Goal: Task Accomplishment & Management: Manage account settings

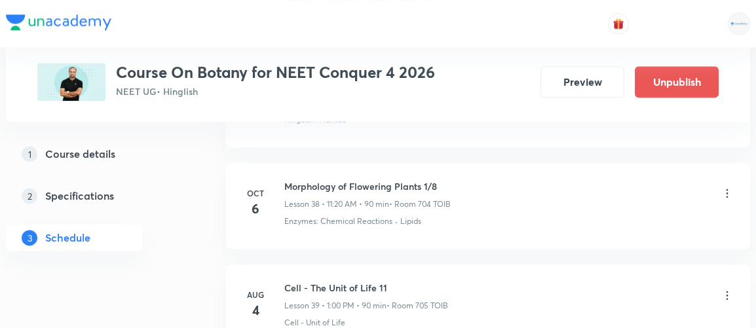
scroll to position [4536, 0]
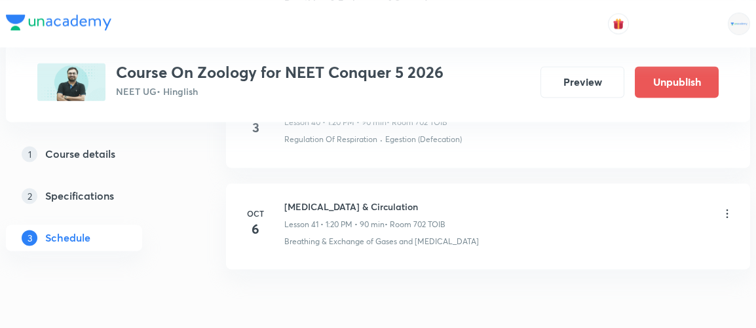
scroll to position [4824, 0]
drag, startPoint x: 284, startPoint y: 179, endPoint x: 399, endPoint y: 179, distance: 114.6
click at [399, 199] on h6 "Body Fluid & Circulation" at bounding box center [364, 206] width 161 height 14
copy h6 "Body Fluid & Circulation"
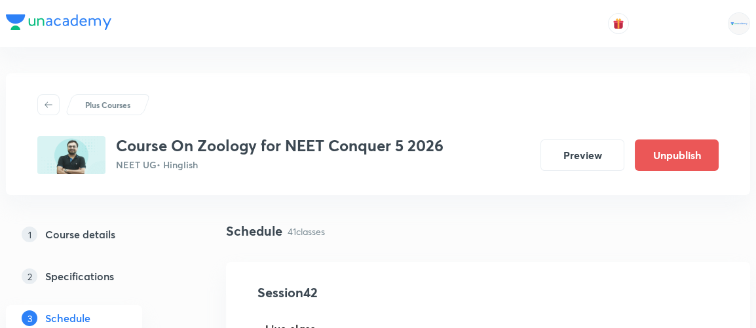
scroll to position [138, 0]
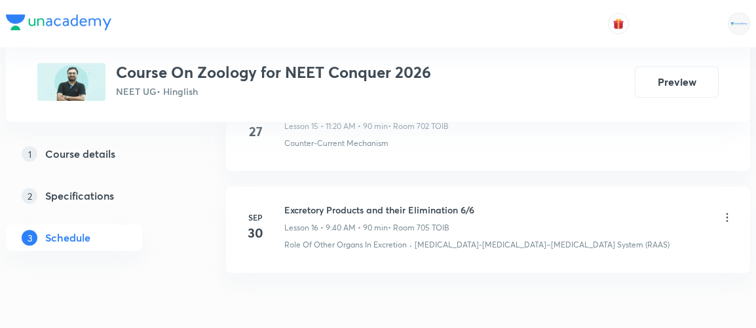
scroll to position [2336, 0]
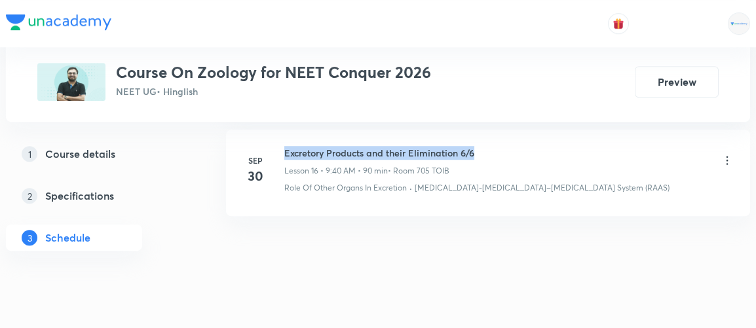
drag, startPoint x: 284, startPoint y: 143, endPoint x: 489, endPoint y: 142, distance: 205.7
click at [489, 146] on div "Excretory Products and their Elimination 6/6 Lesson 16 • 9:40 AM • 90 min • Roo…" at bounding box center [508, 161] width 449 height 31
copy h6 "Excretory Products and their Elimination 6/6"
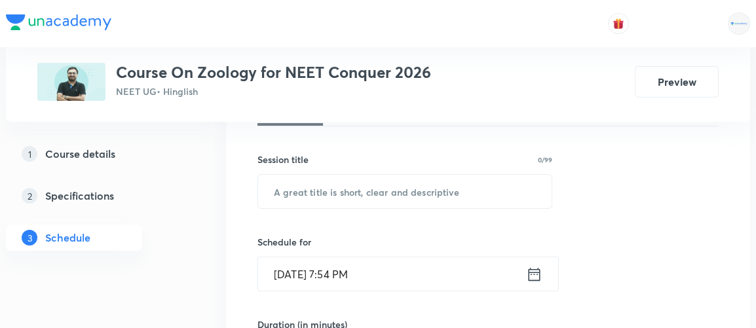
scroll to position [219, 0]
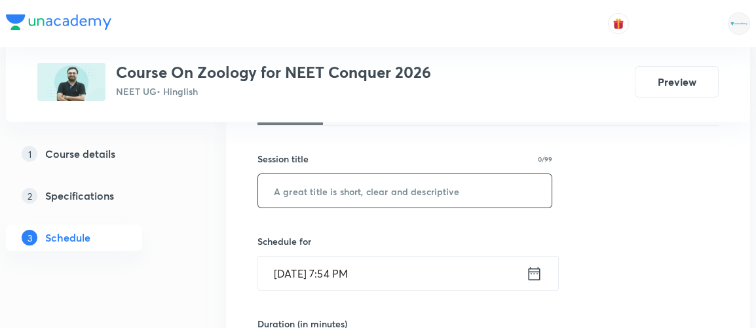
click at [424, 189] on input "text" at bounding box center [405, 190] width 294 height 33
paste input "Excretory Products and their Elimination 6/6"
click at [480, 193] on input "Excretory Products and their Elimination 6/6" at bounding box center [405, 190] width 294 height 33
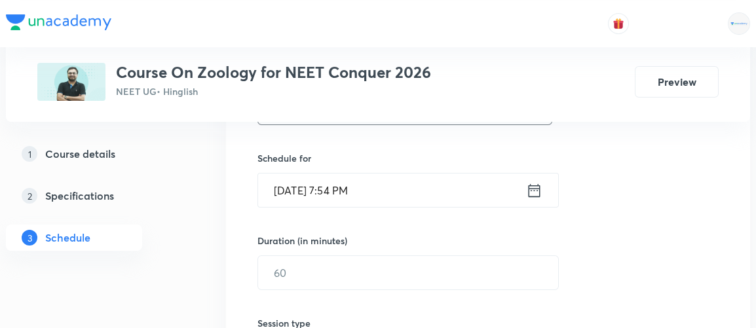
scroll to position [299, 0]
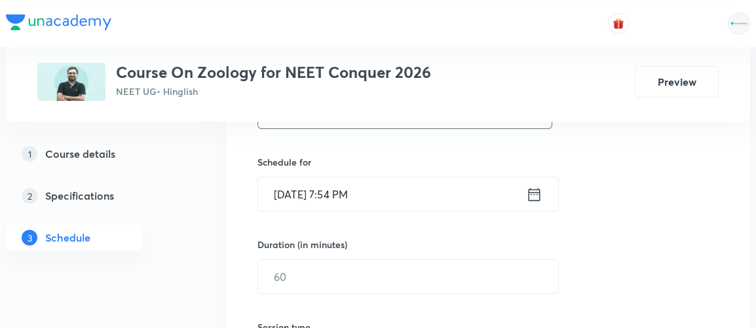
type input "Excretory Products and their Elimination 7/6"
click at [533, 190] on icon at bounding box center [535, 193] width 12 height 13
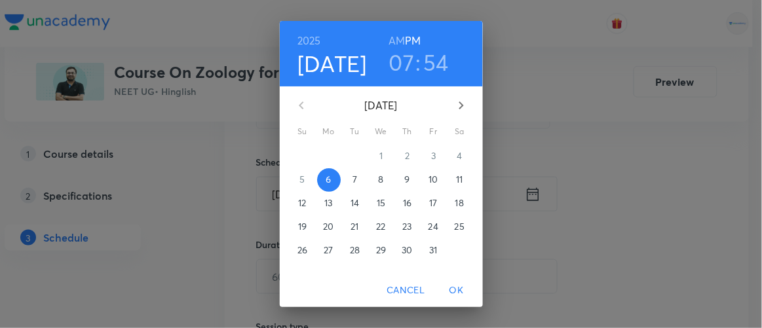
click at [352, 180] on p "7" at bounding box center [354, 179] width 5 height 13
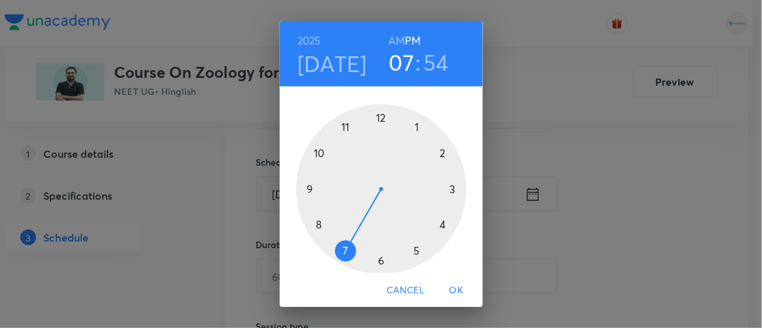
click at [392, 39] on h6 "AM" at bounding box center [396, 40] width 16 height 18
click at [303, 189] on div at bounding box center [381, 189] width 170 height 170
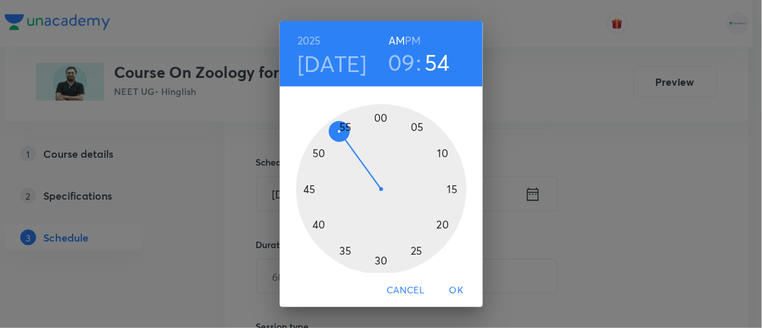
click at [316, 225] on div at bounding box center [381, 189] width 170 height 170
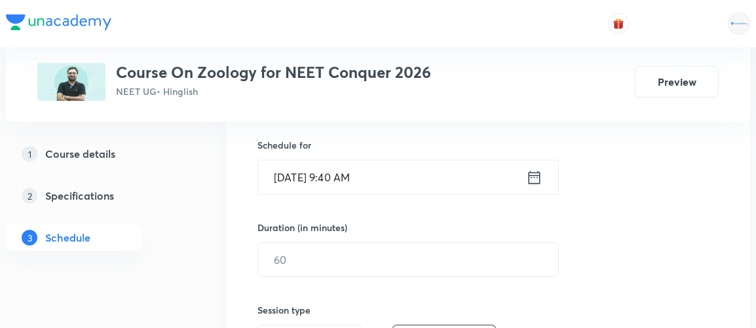
scroll to position [320, 0]
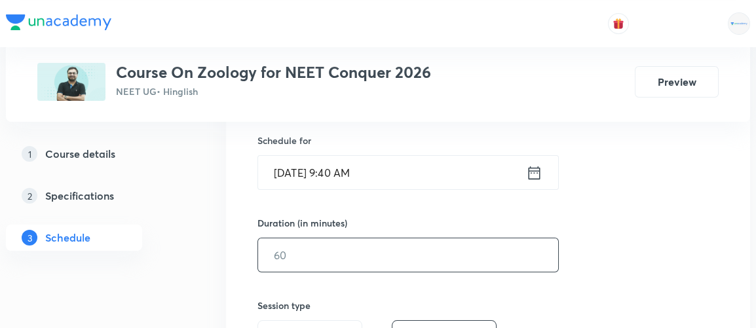
click at [313, 245] on input "text" at bounding box center [408, 254] width 300 height 33
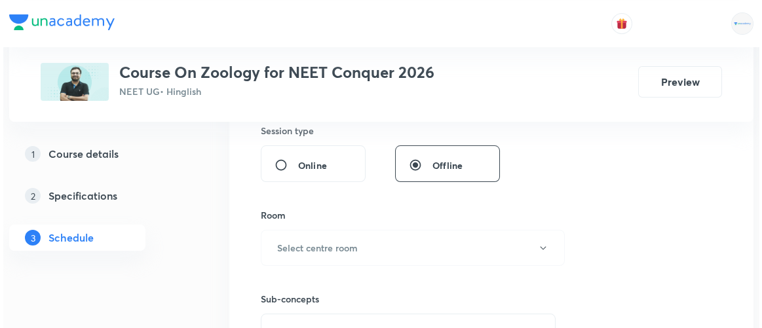
scroll to position [497, 0]
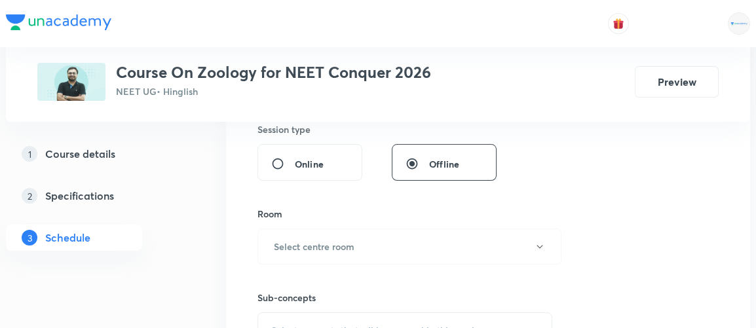
type input "90"
click at [313, 245] on h6 "Select centre room" at bounding box center [314, 247] width 81 height 14
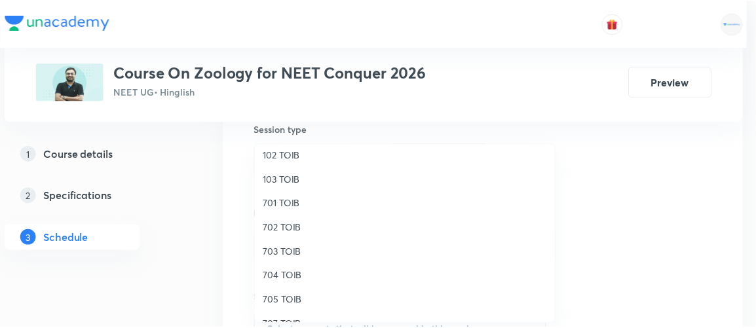
scroll to position [81, 0]
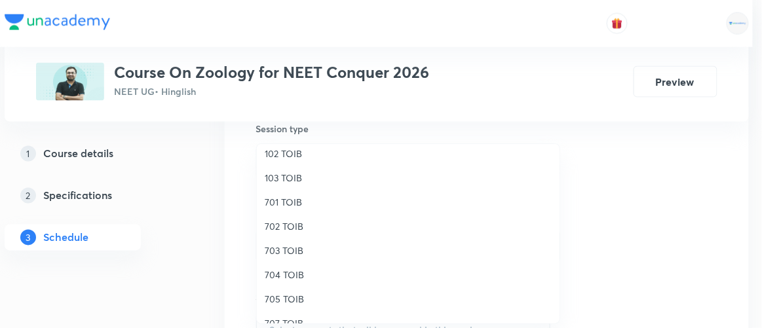
click at [288, 303] on span "705 TOIB" at bounding box center [408, 299] width 287 height 14
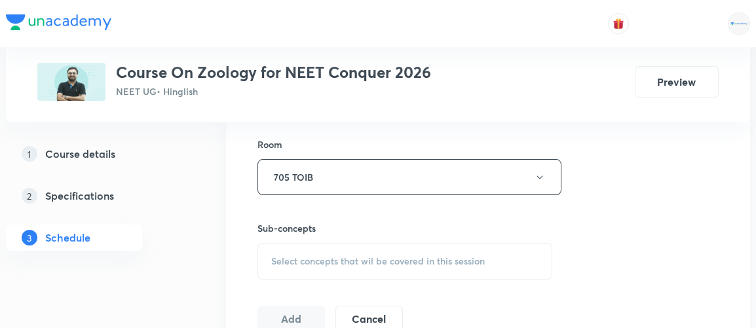
scroll to position [574, 0]
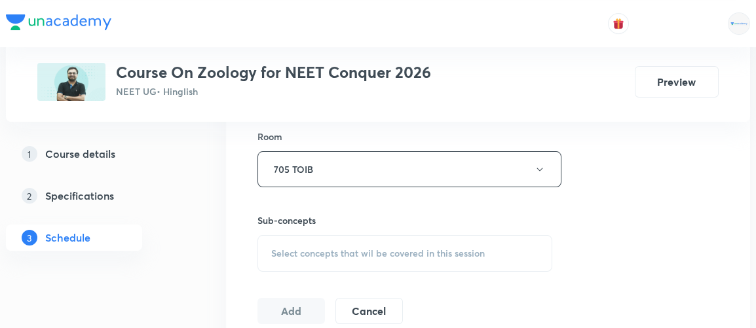
click at [387, 253] on span "Select concepts that wil be covered in this session" at bounding box center [378, 253] width 214 height 10
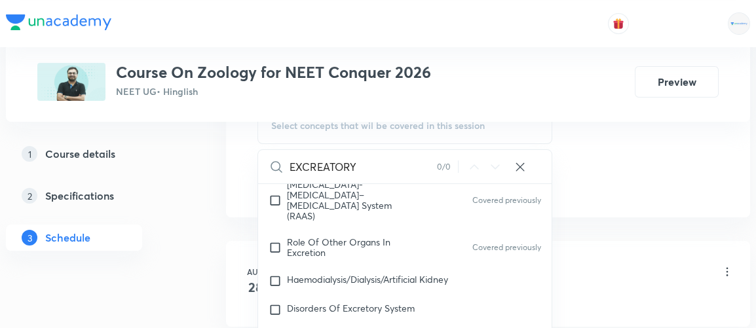
scroll to position [1837, 0]
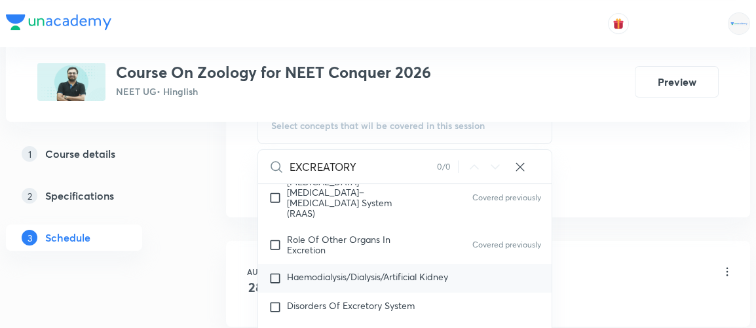
type input "EXCREATORY"
click at [349, 271] on span "Haemodialysis/Dialysis/Artificial Kidney" at bounding box center [367, 277] width 161 height 12
checkbox input "true"
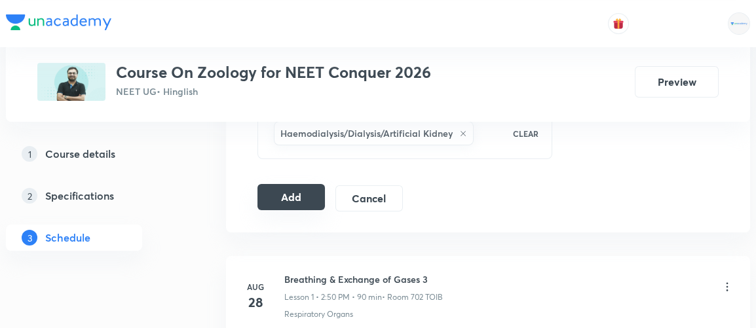
click at [288, 189] on button "Add" at bounding box center [290, 197] width 67 height 26
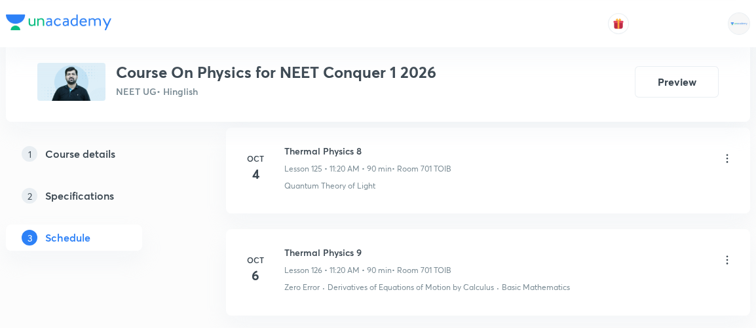
scroll to position [13461, 0]
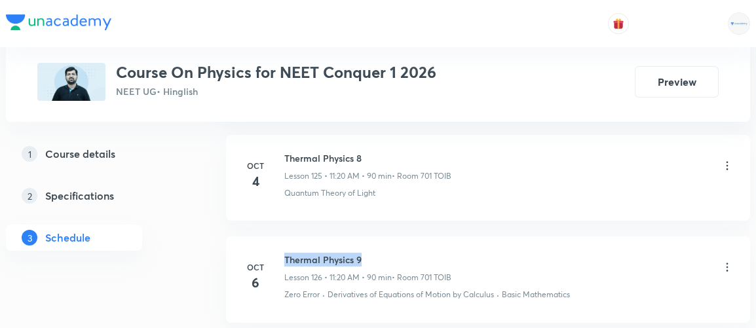
drag, startPoint x: 285, startPoint y: 187, endPoint x: 423, endPoint y: 166, distance: 139.9
copy h6 "Thermal Physics 9"
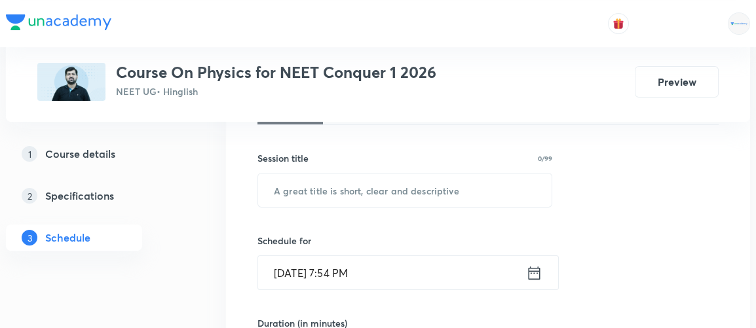
scroll to position [221, 0]
click at [369, 193] on input "text" at bounding box center [405, 189] width 294 height 33
paste input "Thermal Physics 9"
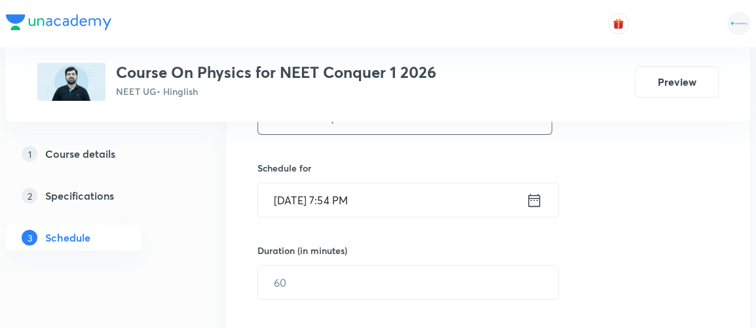
scroll to position [294, 0]
type input "Thermal Physics 10"
click at [539, 195] on icon at bounding box center [534, 200] width 16 height 18
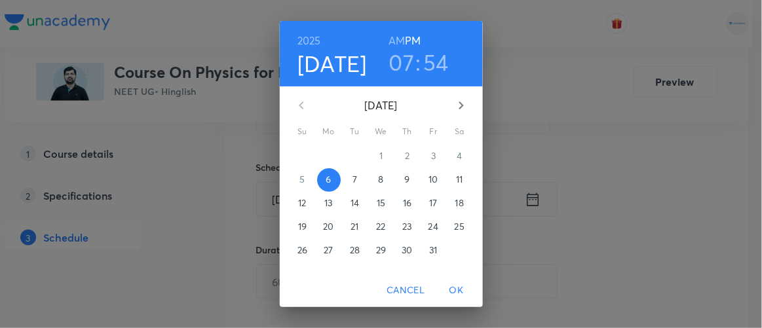
click at [352, 180] on p "7" at bounding box center [354, 179] width 5 height 13
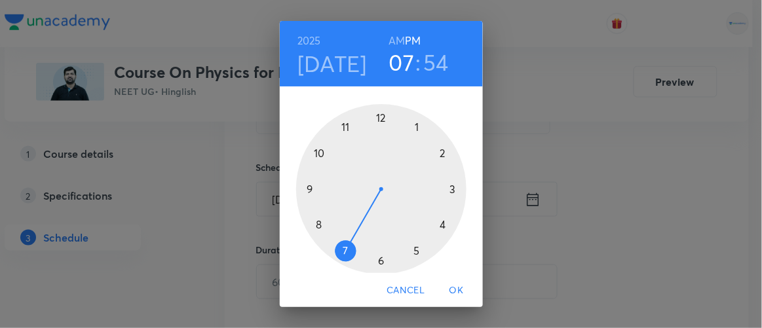
click at [394, 45] on h6 "AM" at bounding box center [396, 40] width 16 height 18
click at [339, 126] on div at bounding box center [381, 189] width 170 height 170
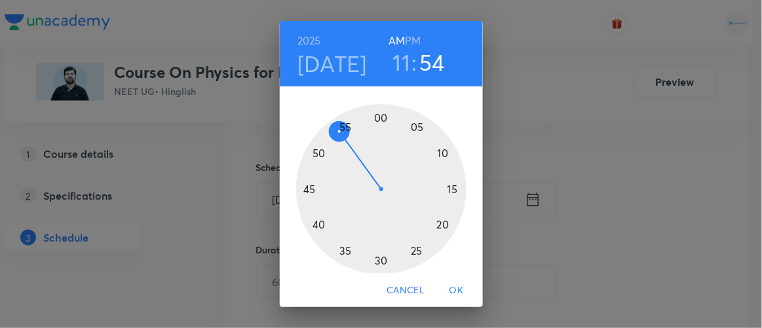
click at [436, 224] on div at bounding box center [381, 189] width 170 height 170
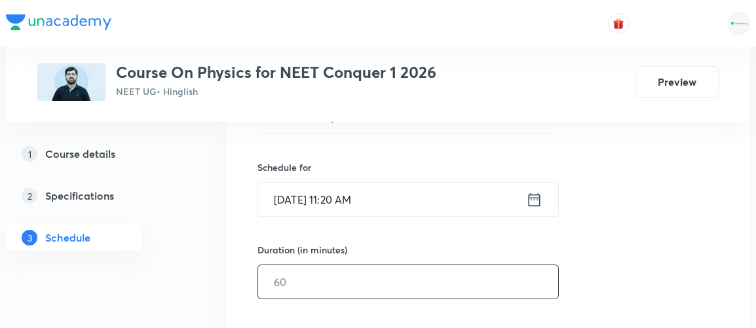
click at [343, 288] on input "text" at bounding box center [408, 281] width 300 height 33
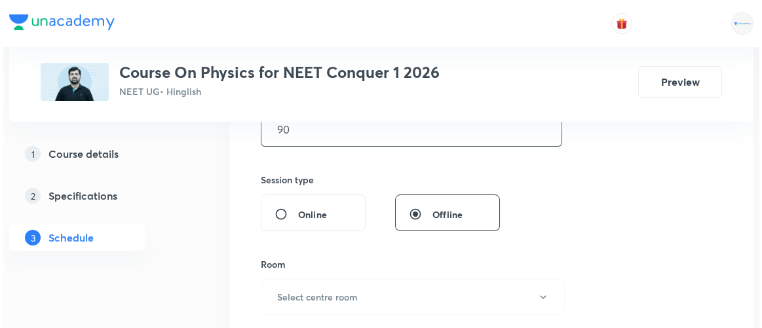
scroll to position [447, 0]
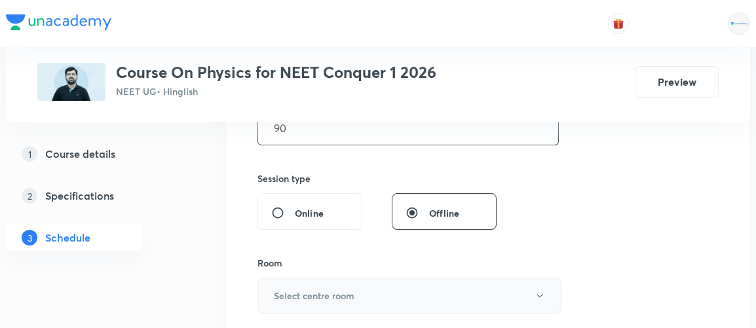
type input "90"
click at [331, 297] on h6 "Select centre room" at bounding box center [314, 296] width 81 height 14
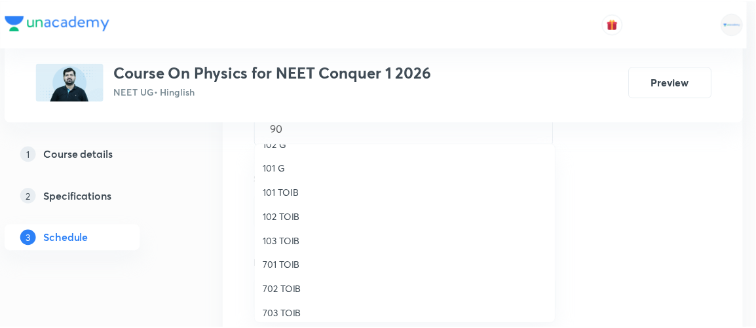
scroll to position [19, 0]
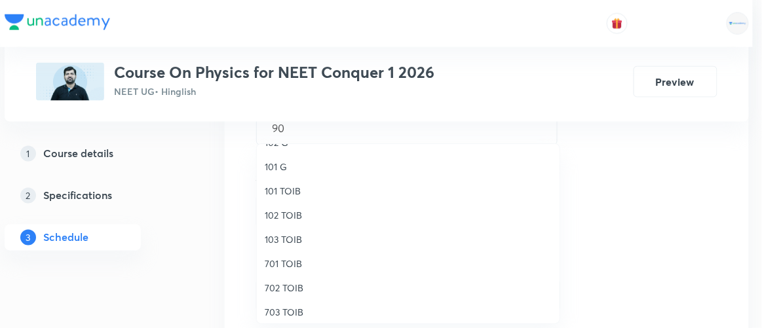
click at [295, 265] on span "701 TOIB" at bounding box center [408, 264] width 287 height 14
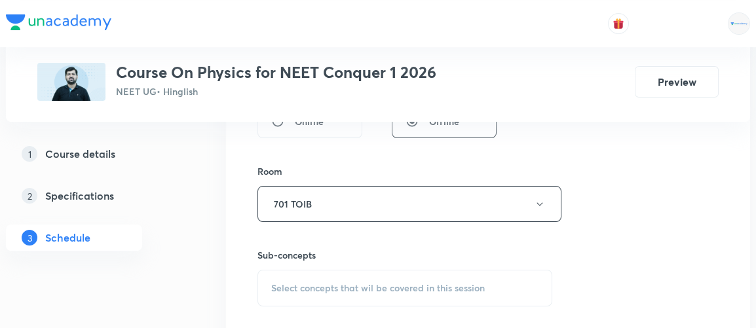
scroll to position [542, 0]
click at [377, 284] on span "Select concepts that wil be covered in this session" at bounding box center [378, 285] width 214 height 10
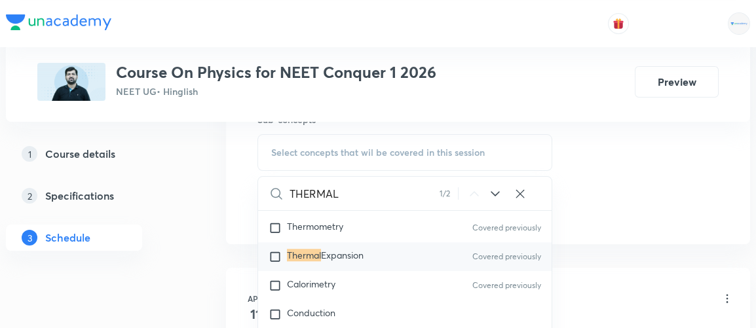
scroll to position [15126, 0]
type input "THERMAL"
click at [277, 307] on input "checkbox" at bounding box center [278, 313] width 18 height 13
checkbox input "true"
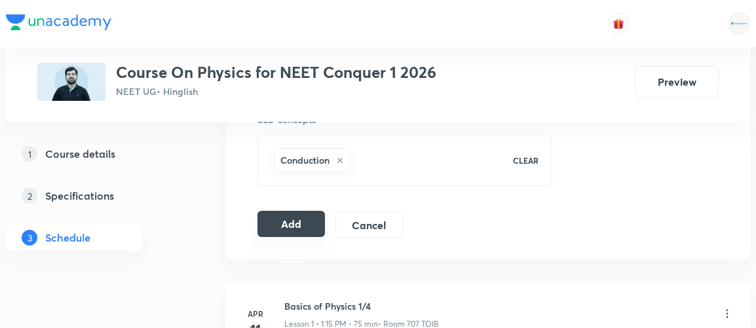
click at [286, 218] on button "Add" at bounding box center [290, 224] width 67 height 26
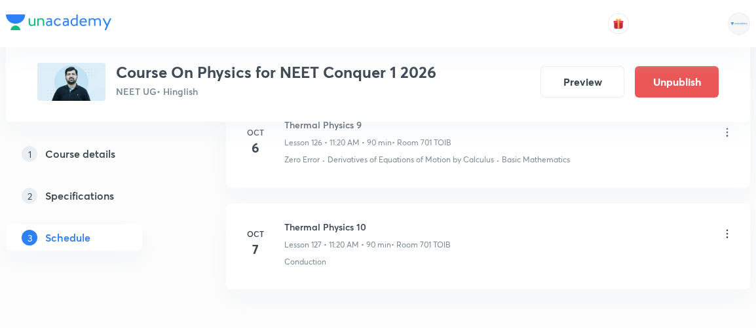
scroll to position [13010, 0]
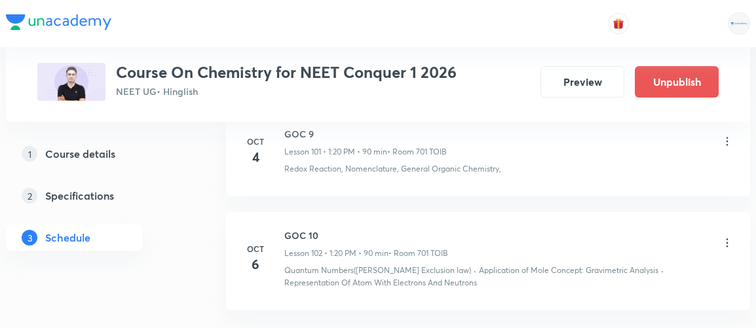
scroll to position [11031, 0]
click at [283, 229] on div "[DATE] GOC 10 Lesson 102 • 1:20 PM • 90 min • Room 701 TOIB Quantum Numbers([PE…" at bounding box center [487, 259] width 491 height 60
drag, startPoint x: 283, startPoint y: 168, endPoint x: 321, endPoint y: 168, distance: 38.0
click at [321, 229] on div "Oct 6 GOC 10 Lesson 102 • 1:20 PM • 90 min • Room 701 TOIB Quantum Numbers(Paul…" at bounding box center [487, 259] width 491 height 60
copy h6 "GOC 10"
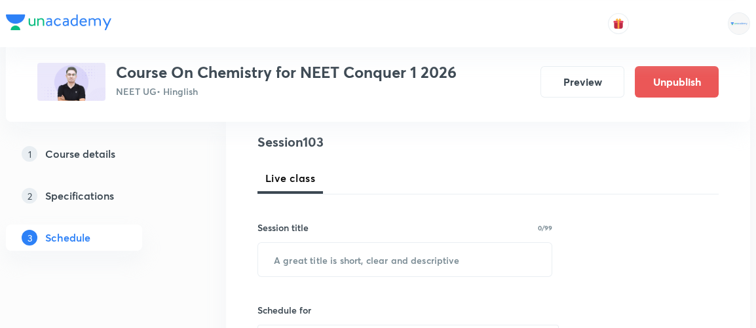
scroll to position [152, 0]
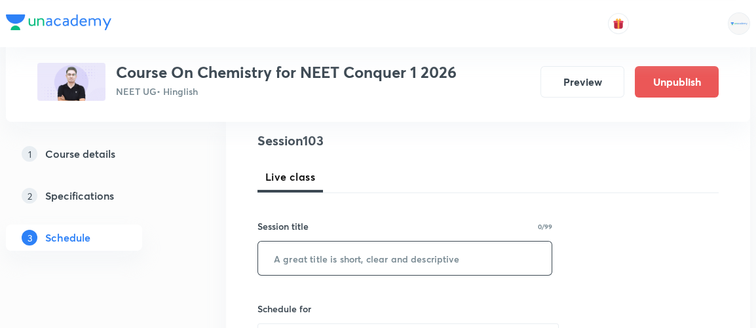
click at [305, 257] on input "text" at bounding box center [405, 258] width 294 height 33
paste input "GOC 10"
type input "GOC 11"
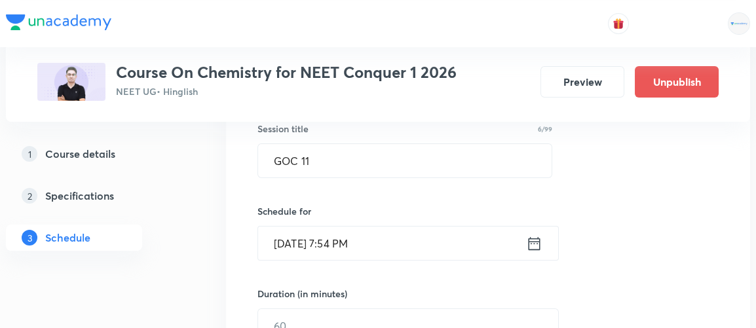
scroll to position [251, 0]
click at [535, 243] on icon at bounding box center [534, 242] width 16 height 18
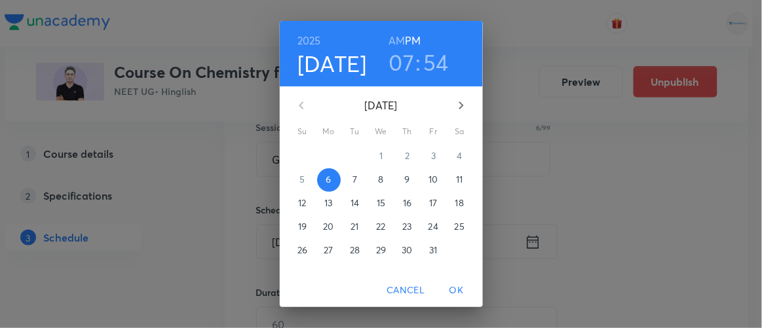
click at [352, 181] on p "7" at bounding box center [354, 179] width 5 height 13
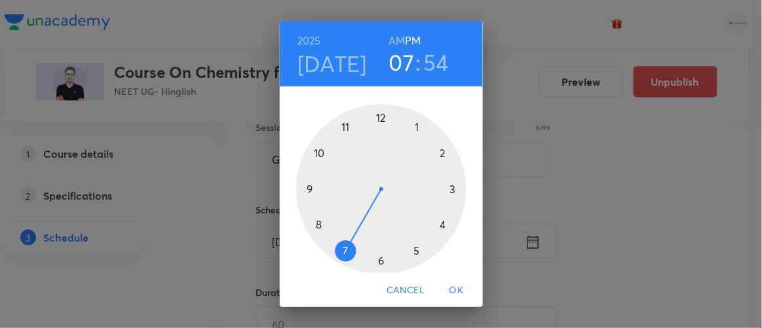
click at [413, 126] on div at bounding box center [381, 189] width 170 height 170
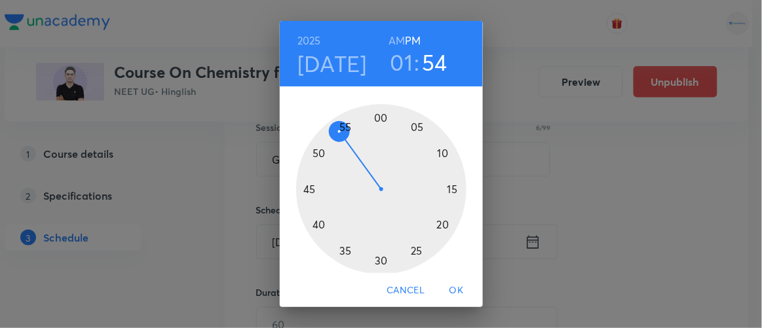
click at [375, 116] on div at bounding box center [381, 189] width 170 height 170
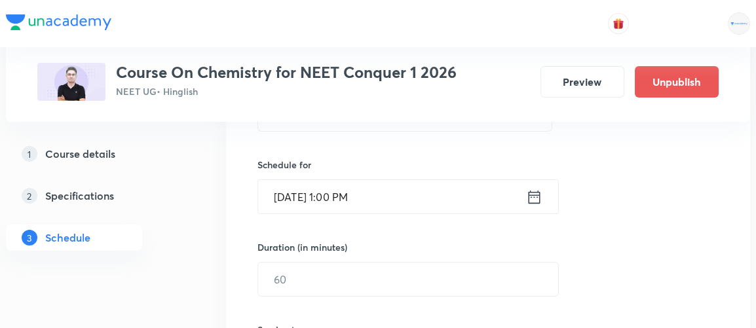
scroll to position [307, 0]
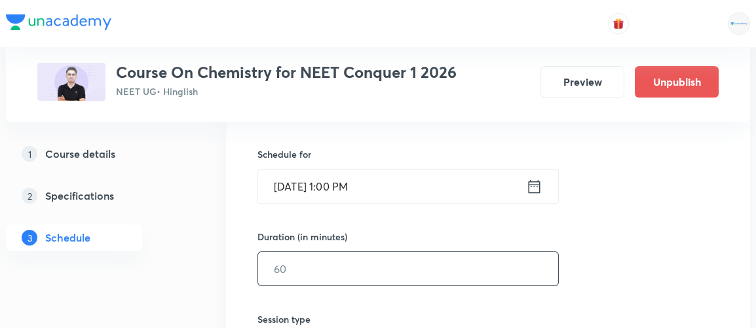
click at [288, 268] on input "text" at bounding box center [408, 268] width 300 height 33
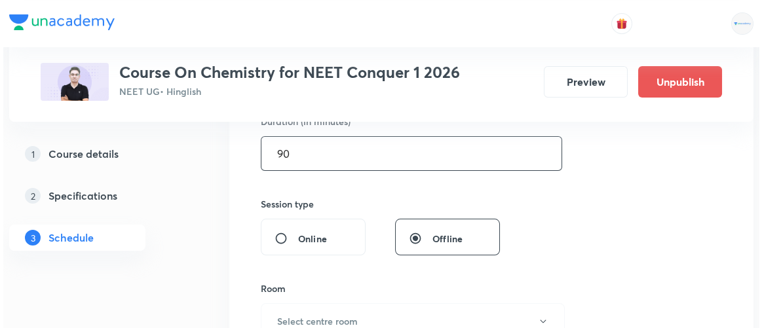
scroll to position [423, 0]
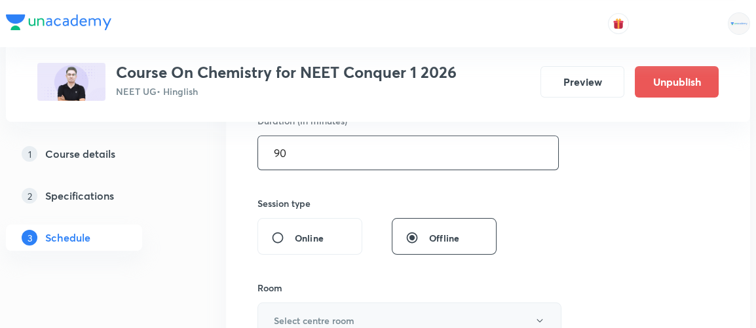
type input "90"
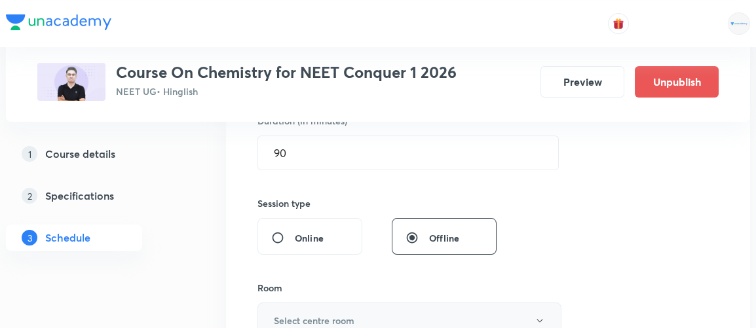
click at [304, 314] on h6 "Select centre room" at bounding box center [314, 321] width 81 height 14
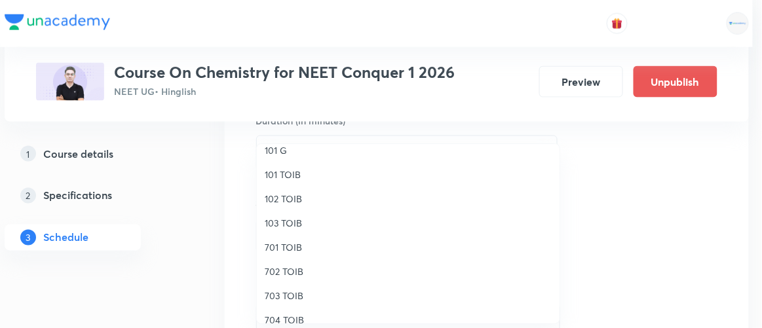
scroll to position [35, 0]
click at [280, 246] on span "701 TOIB" at bounding box center [408, 248] width 287 height 14
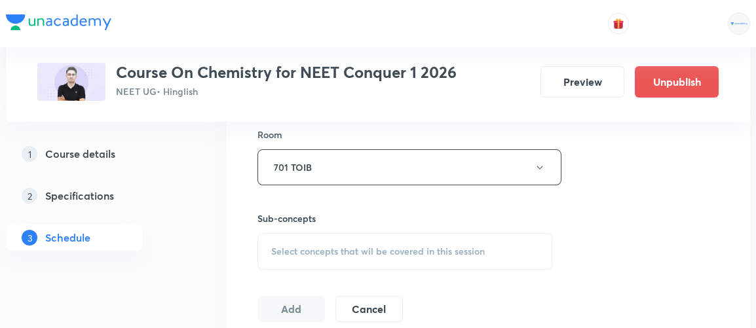
scroll to position [577, 0]
click at [373, 249] on span "Select concepts that wil be covered in this session" at bounding box center [378, 251] width 214 height 10
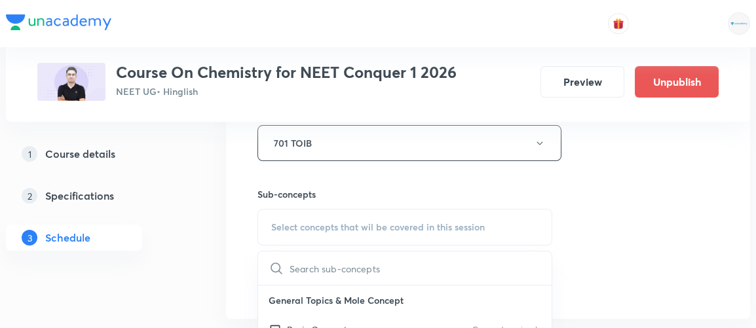
scroll to position [600, 0]
click at [430, 217] on div "Select concepts that wil be covered in this session" at bounding box center [404, 227] width 295 height 37
click at [336, 270] on input "text" at bounding box center [421, 268] width 262 height 33
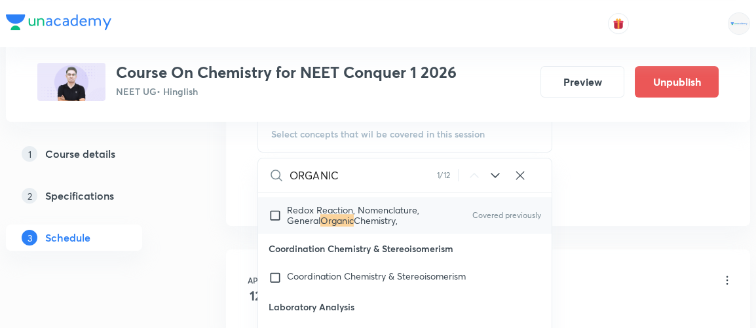
scroll to position [14800, 0]
type input "ORGANIC"
click at [275, 206] on input "checkbox" at bounding box center [278, 216] width 18 height 21
checkbox input "true"
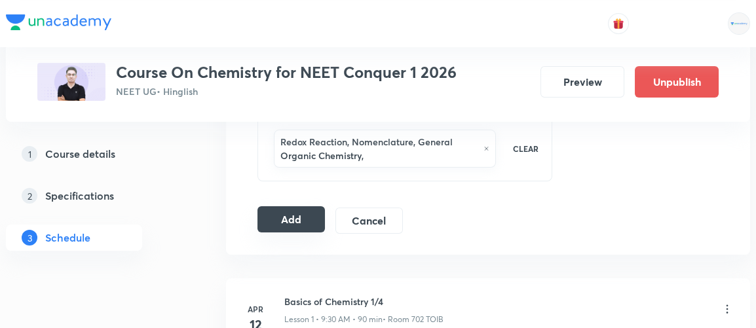
click at [278, 219] on button "Add" at bounding box center [290, 219] width 67 height 26
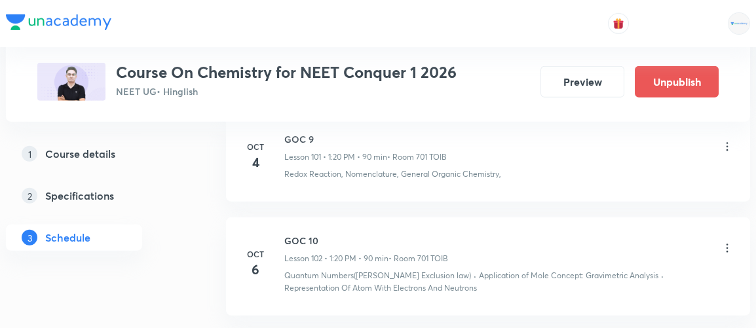
scroll to position [10425, 0]
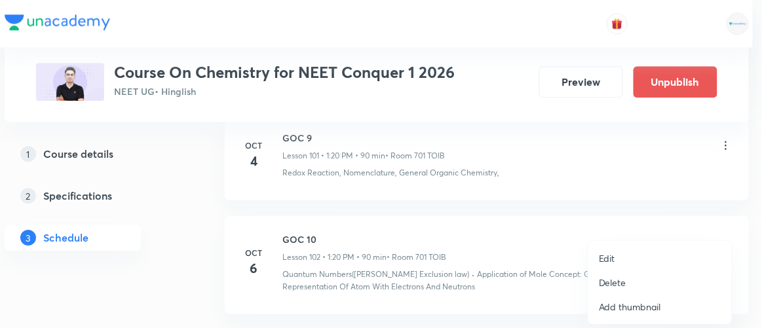
click at [611, 259] on p "Edit" at bounding box center [607, 259] width 16 height 14
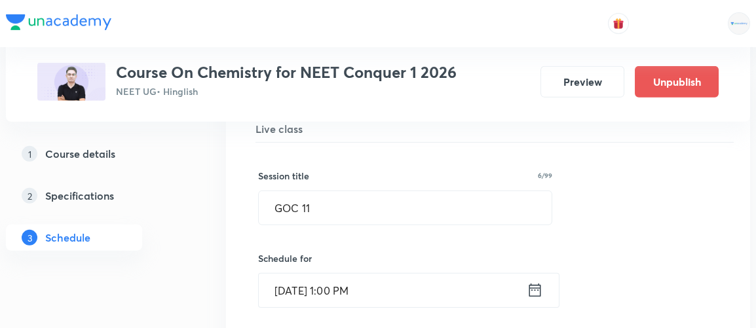
scroll to position [10616, 0]
click at [538, 280] on icon at bounding box center [535, 289] width 16 height 18
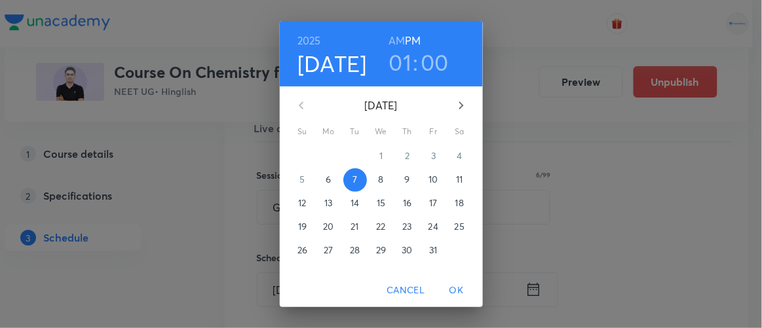
click at [427, 63] on h3 "00" at bounding box center [435, 62] width 28 height 28
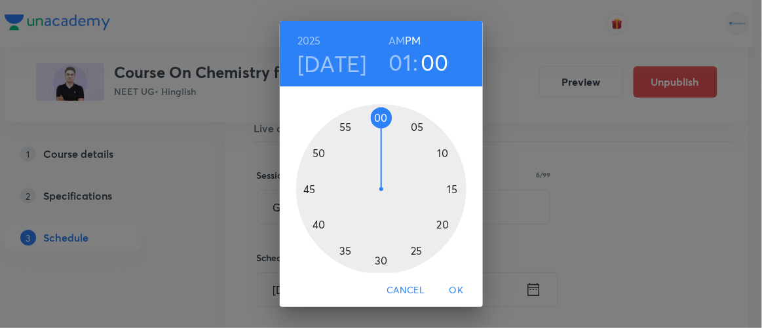
click at [439, 225] on div at bounding box center [381, 189] width 170 height 170
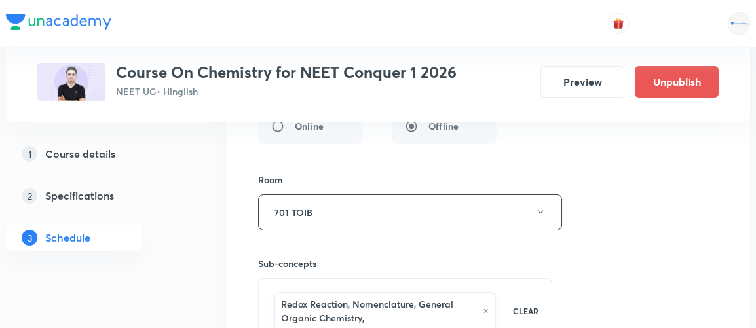
scroll to position [10947, 0]
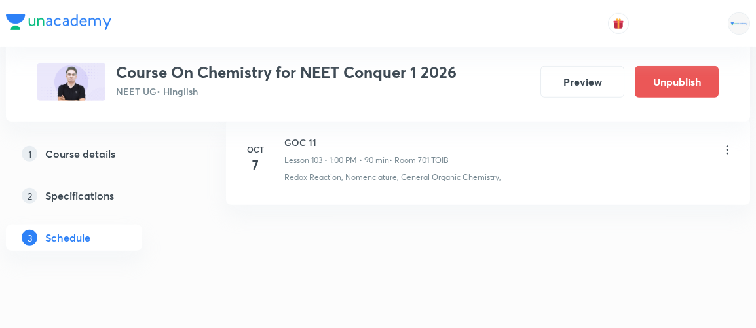
scroll to position [10569, 0]
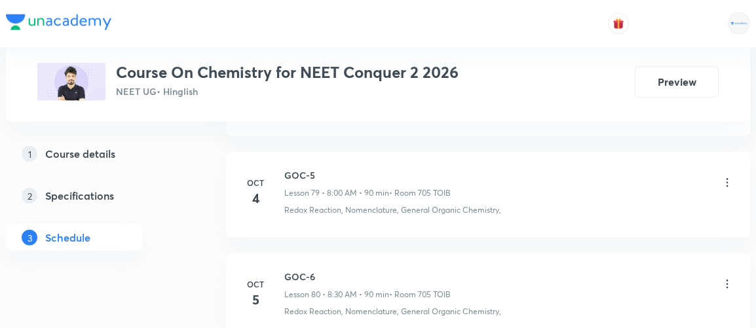
scroll to position [8844, 0]
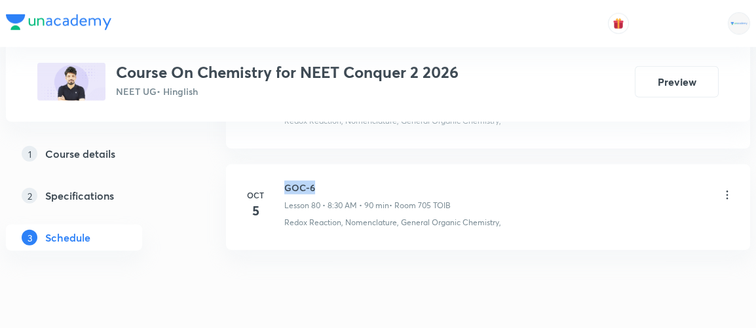
drag, startPoint x: 286, startPoint y: 145, endPoint x: 366, endPoint y: 142, distance: 80.0
click at [366, 181] on h6 "GOC-6" at bounding box center [367, 188] width 166 height 14
copy h6 "GOC-6"
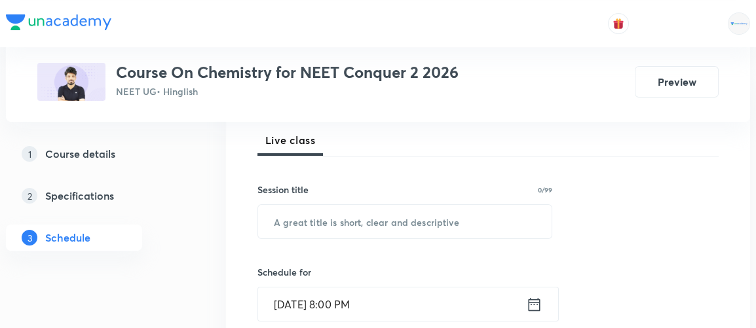
scroll to position [189, 0]
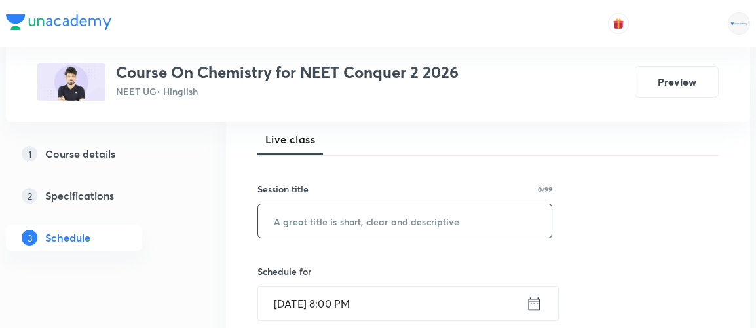
click at [371, 217] on input "text" at bounding box center [405, 220] width 294 height 33
paste input "GOC-6"
type input "GOC-7"
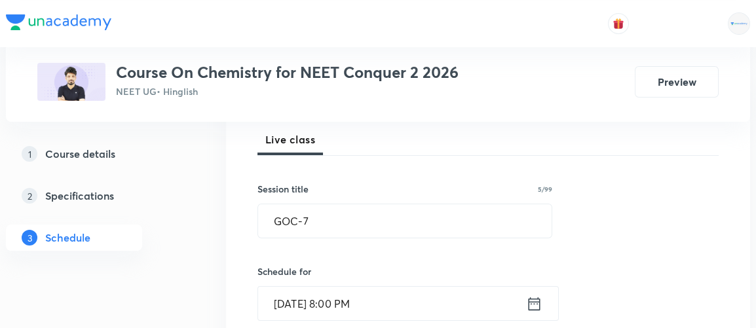
click at [537, 307] on icon at bounding box center [534, 304] width 16 height 18
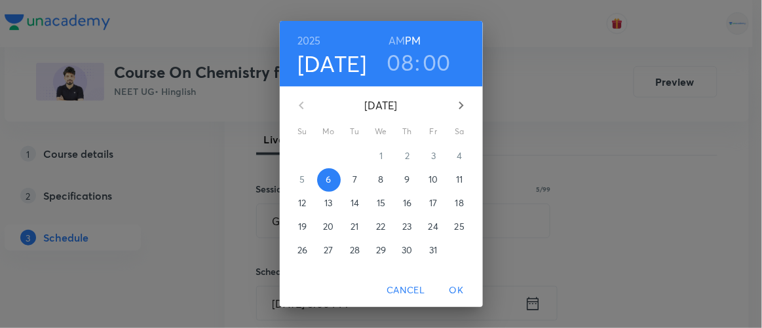
click at [345, 184] on span "7" at bounding box center [355, 179] width 24 height 13
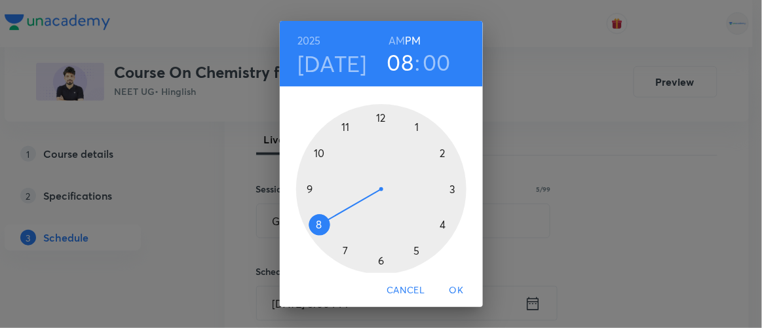
click at [388, 39] on h6 "AM" at bounding box center [396, 40] width 16 height 18
click at [339, 250] on div at bounding box center [381, 189] width 170 height 170
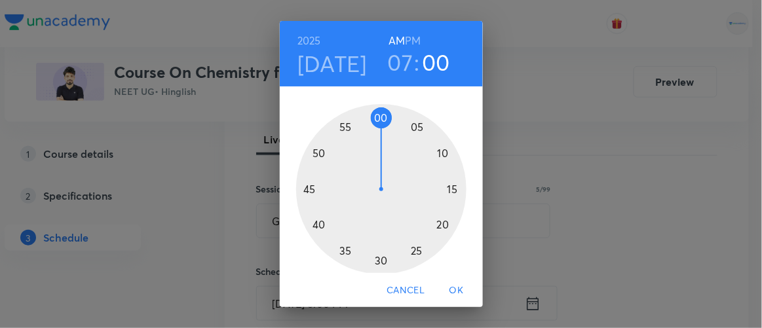
click at [314, 224] on div at bounding box center [381, 189] width 170 height 170
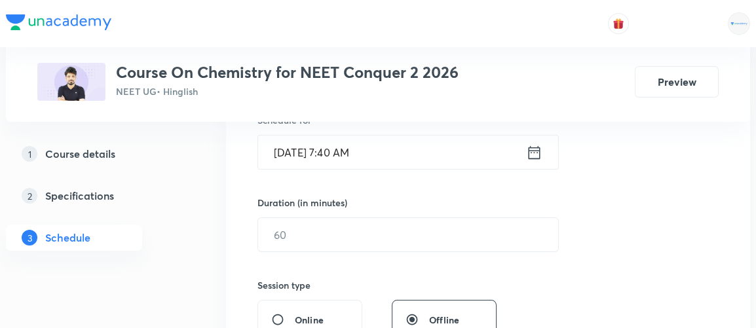
scroll to position [341, 0]
click at [301, 231] on input "text" at bounding box center [408, 234] width 300 height 33
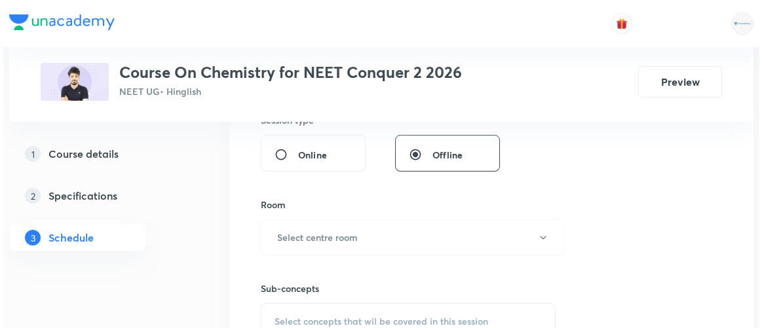
scroll to position [508, 0]
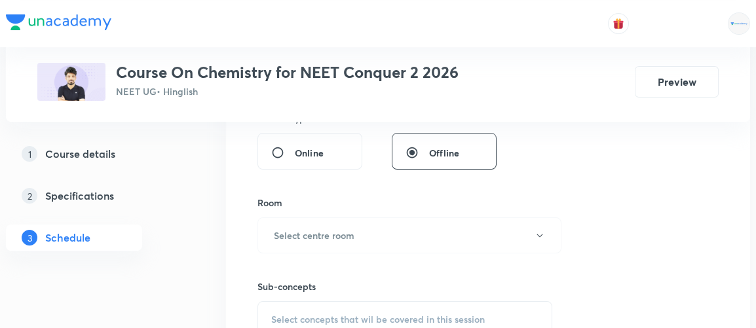
type input "90"
click at [301, 231] on h6 "Select centre room" at bounding box center [314, 236] width 81 height 14
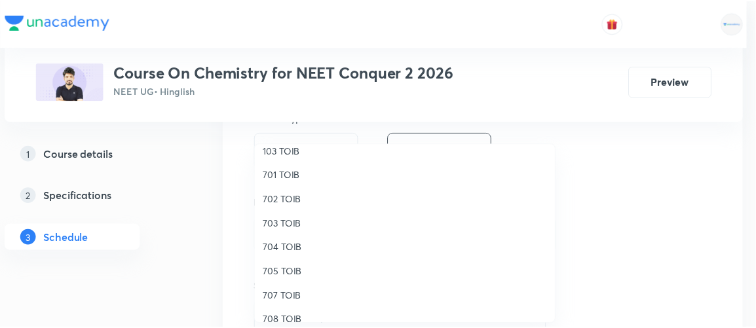
scroll to position [109, 0]
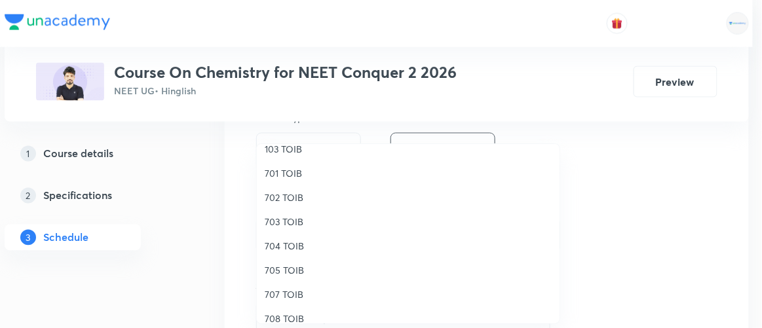
click at [280, 268] on span "705 TOIB" at bounding box center [408, 270] width 287 height 14
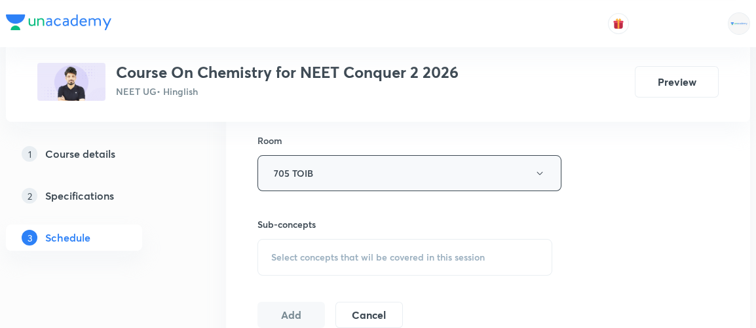
scroll to position [572, 0]
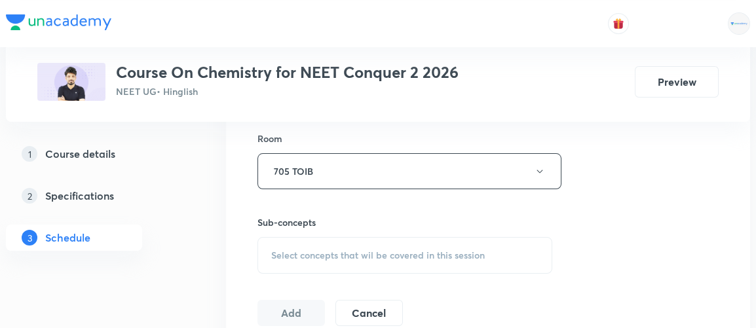
click at [345, 258] on span "Select concepts that wil be covered in this session" at bounding box center [378, 255] width 214 height 10
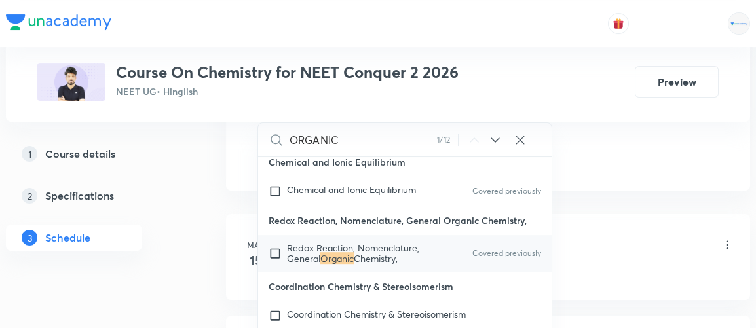
scroll to position [14698, 0]
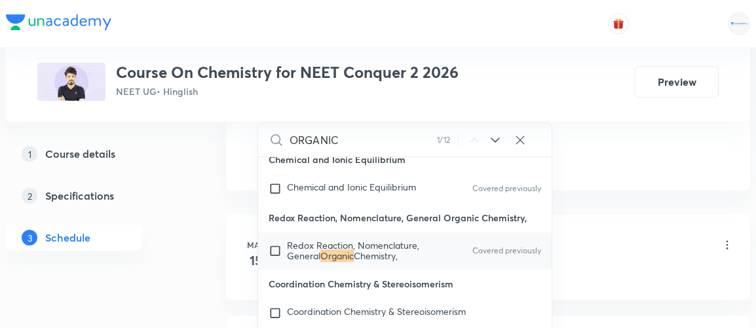
type input "ORGANIC"
click at [273, 240] on input "checkbox" at bounding box center [278, 250] width 18 height 21
checkbox input "true"
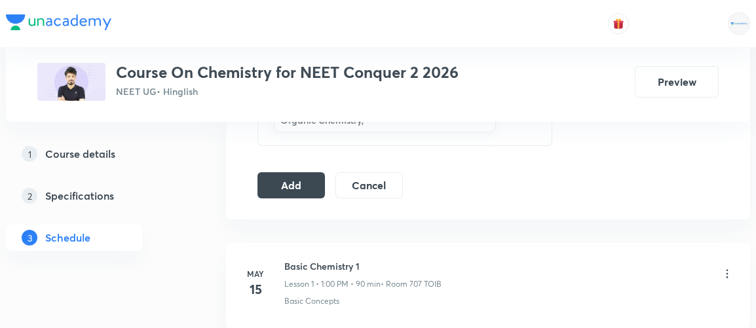
scroll to position [789, 0]
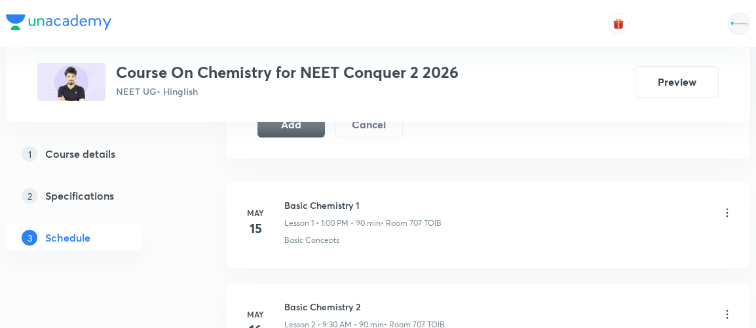
click at [634, 226] on div "Basic Chemistry 1 Lesson 1 • 1:00 PM • 90 min • Room 707 TOIB Basic Concepts" at bounding box center [508, 223] width 449 height 48
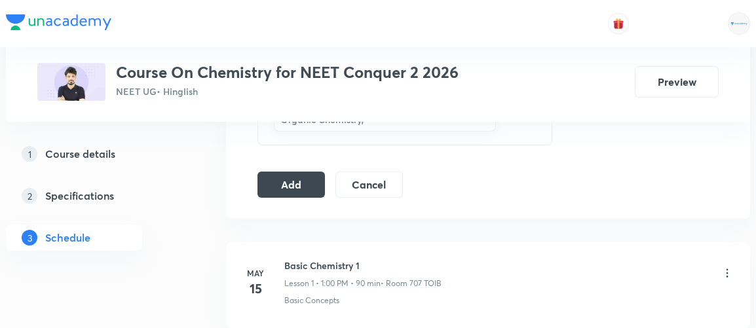
scroll to position [729, 0]
click at [303, 181] on button "Add" at bounding box center [290, 184] width 67 height 26
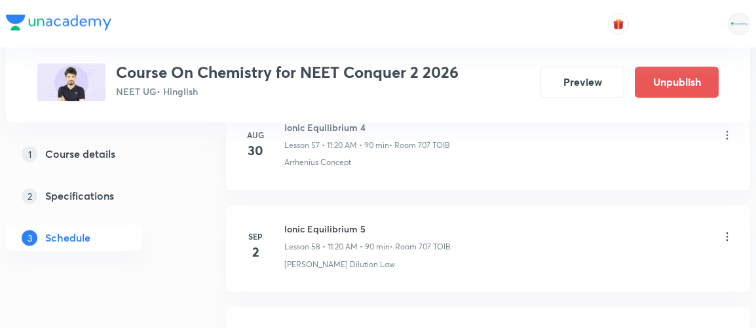
scroll to position [8345, 0]
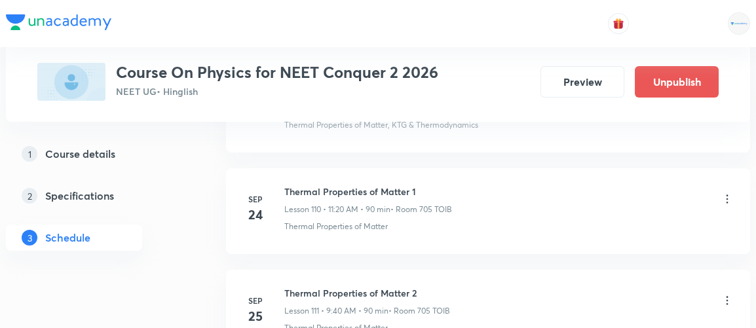
scroll to position [13055, 0]
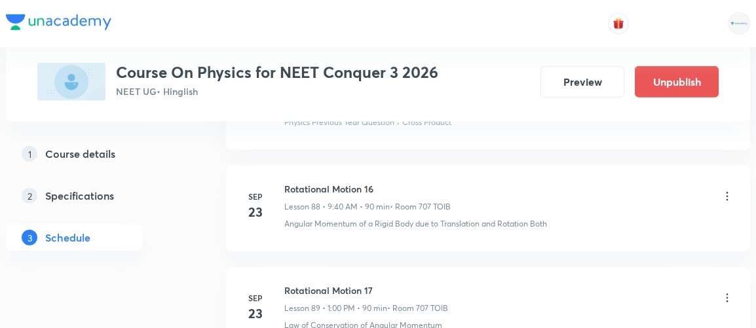
scroll to position [10641, 0]
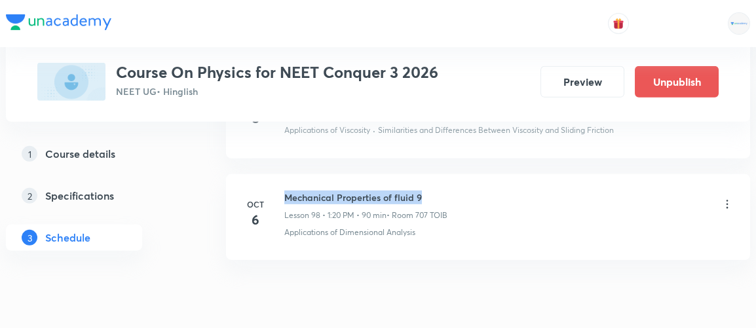
drag, startPoint x: 285, startPoint y: 143, endPoint x: 437, endPoint y: 145, distance: 152.0
click at [437, 191] on h6 "Mechanical Properties of fluid 9" at bounding box center [365, 198] width 163 height 14
copy h6 "Mechanical Properties of fluid 9"
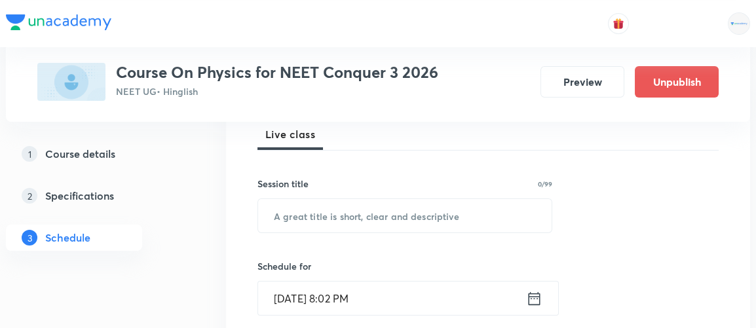
scroll to position [195, 0]
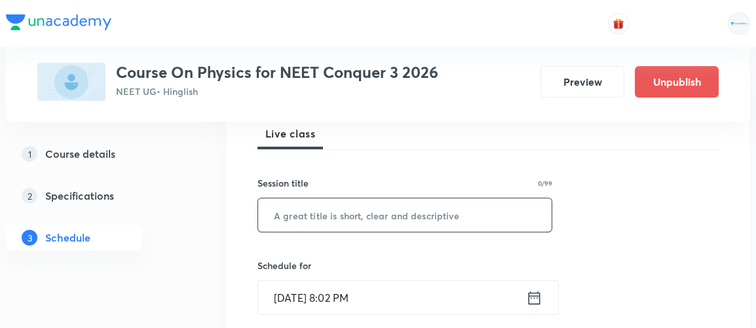
click at [473, 216] on input "text" at bounding box center [405, 215] width 294 height 33
